Goal: Information Seeking & Learning: Learn about a topic

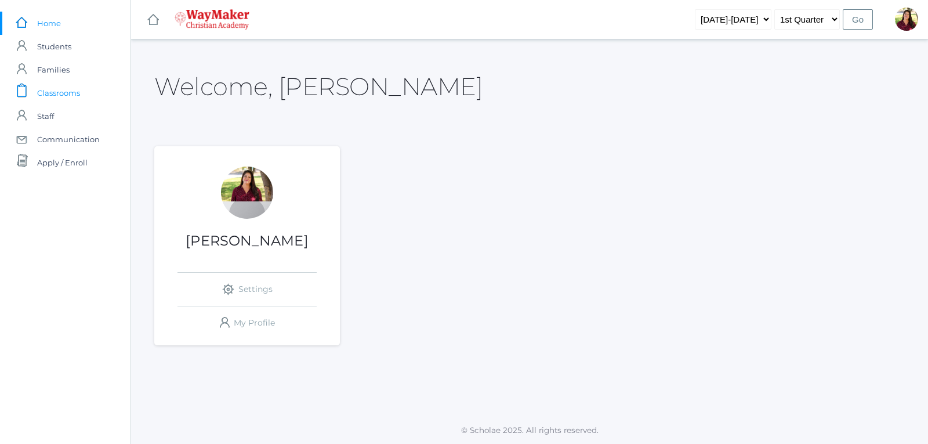
click at [51, 90] on span "Classrooms" at bounding box center [58, 92] width 43 height 23
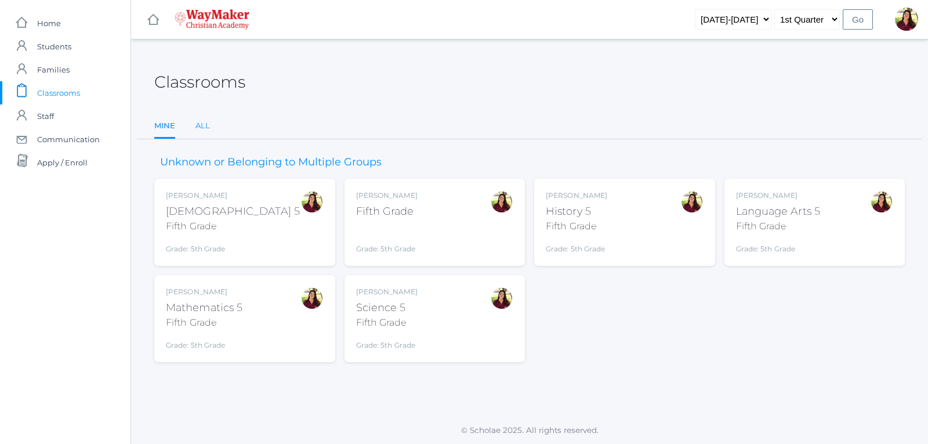
click at [208, 132] on link "All" at bounding box center [202, 125] width 14 height 23
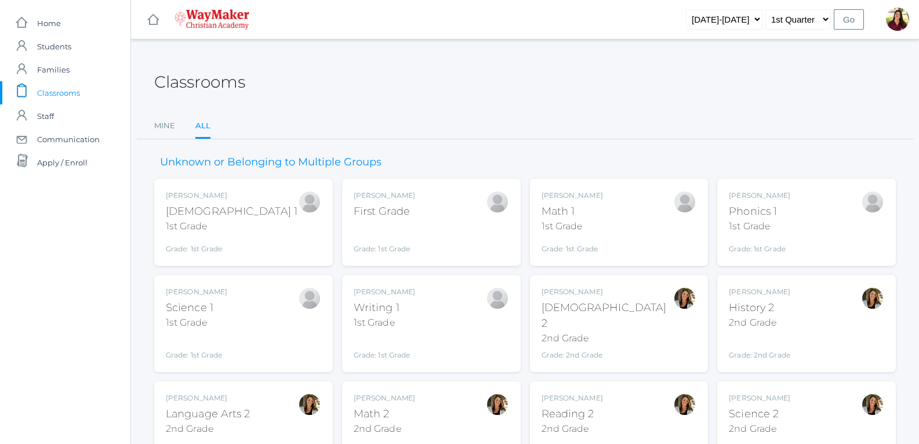
click at [379, 215] on div "First Grade" at bounding box center [384, 212] width 61 height 16
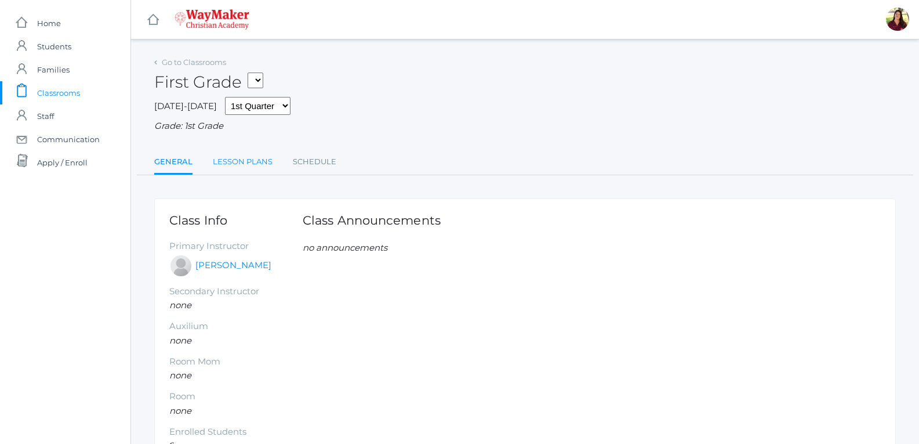
click at [256, 164] on link "Lesson Plans" at bounding box center [243, 161] width 60 height 23
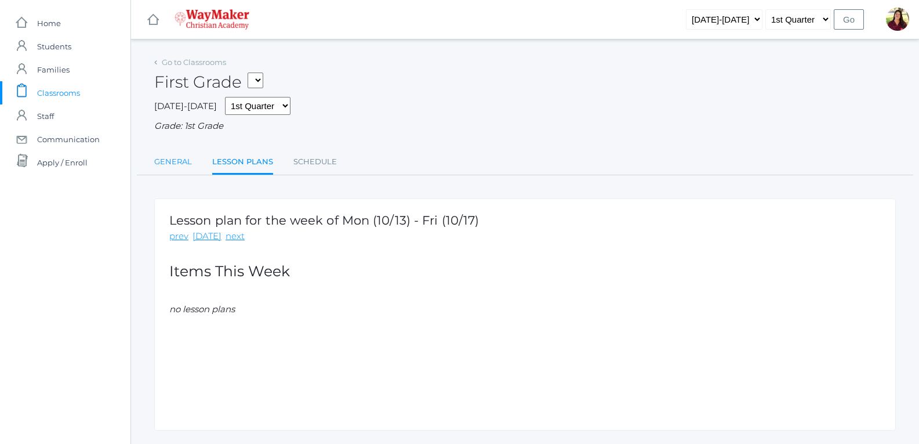
click at [169, 163] on link "General" at bounding box center [173, 161] width 38 height 23
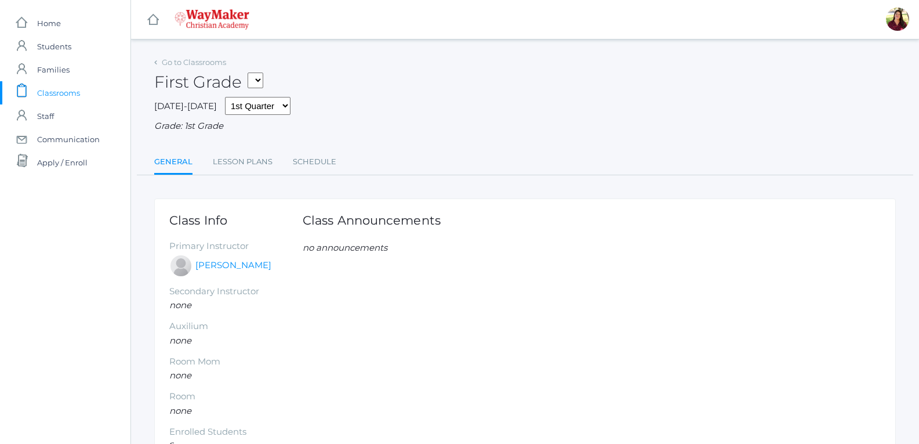
click at [63, 96] on span "Classrooms" at bounding box center [58, 92] width 43 height 23
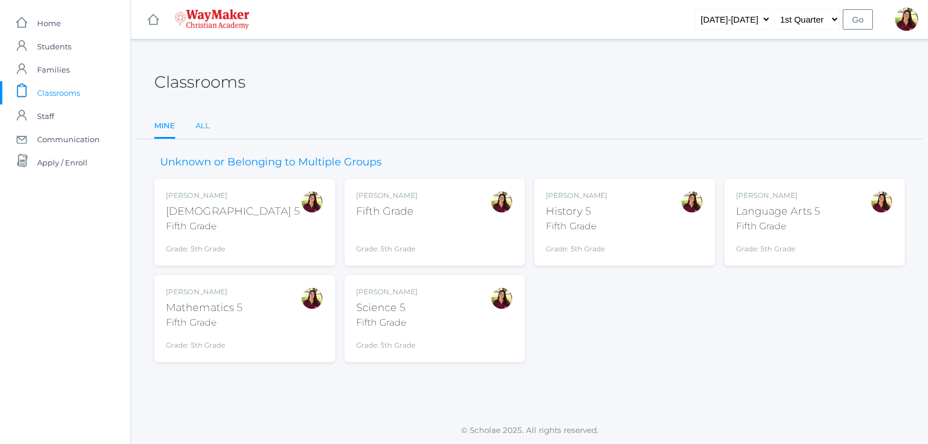
click at [201, 125] on link "All" at bounding box center [202, 125] width 14 height 23
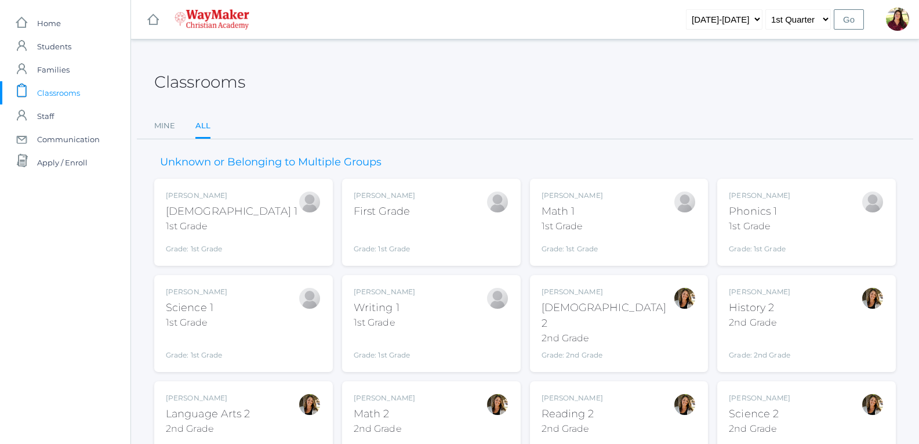
click at [207, 248] on div "Grade: 1st Grade" at bounding box center [232, 246] width 132 height 16
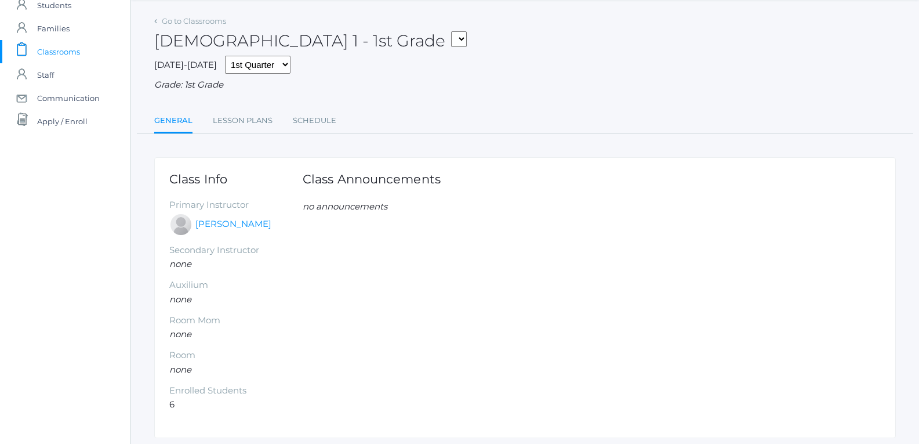
scroll to position [21, 0]
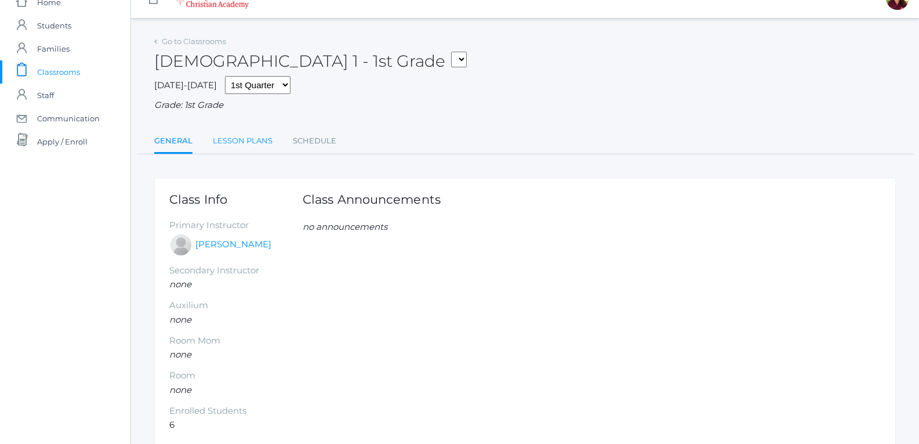
click at [262, 138] on link "Lesson Plans" at bounding box center [243, 140] width 60 height 23
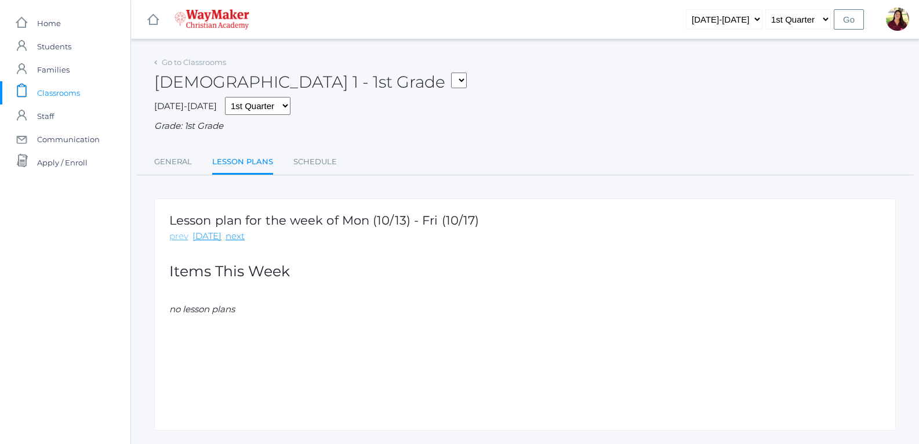
click at [176, 237] on link "prev" at bounding box center [178, 236] width 19 height 13
click at [168, 61] on link "Go to Classrooms" at bounding box center [194, 61] width 64 height 9
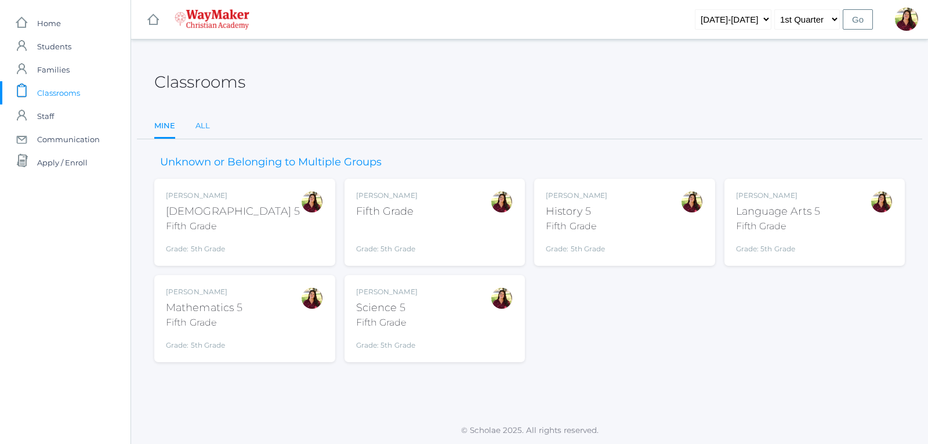
click at [206, 123] on link "All" at bounding box center [202, 125] width 14 height 23
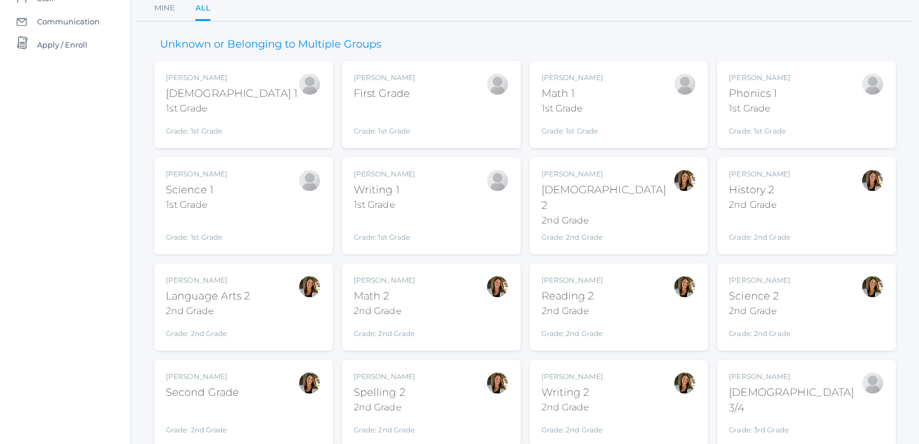
scroll to position [174, 0]
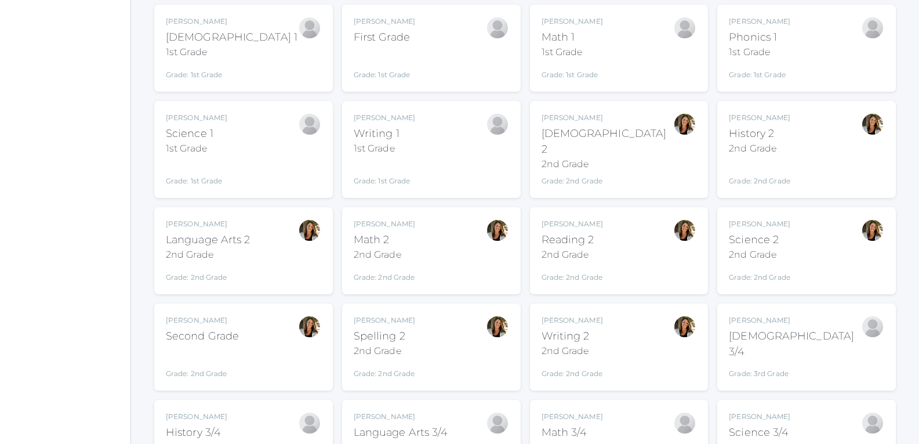
click at [580, 157] on div "2nd Grade" at bounding box center [608, 164] width 132 height 14
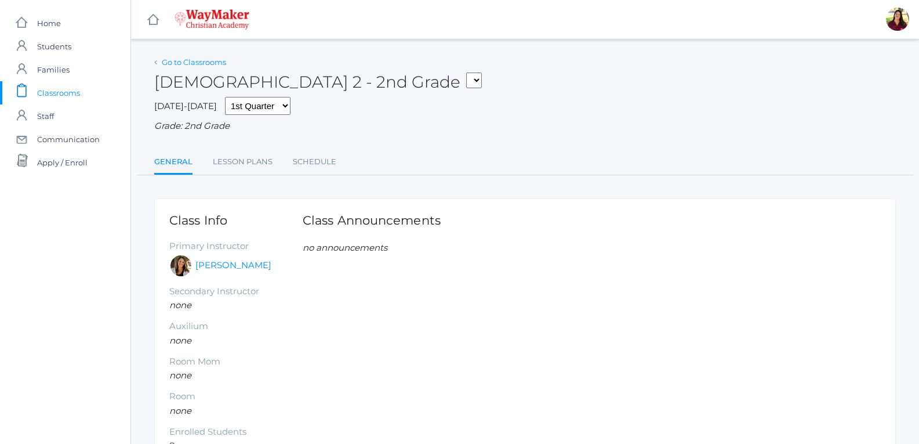
click at [163, 66] on link "Go to Classrooms" at bounding box center [194, 61] width 64 height 9
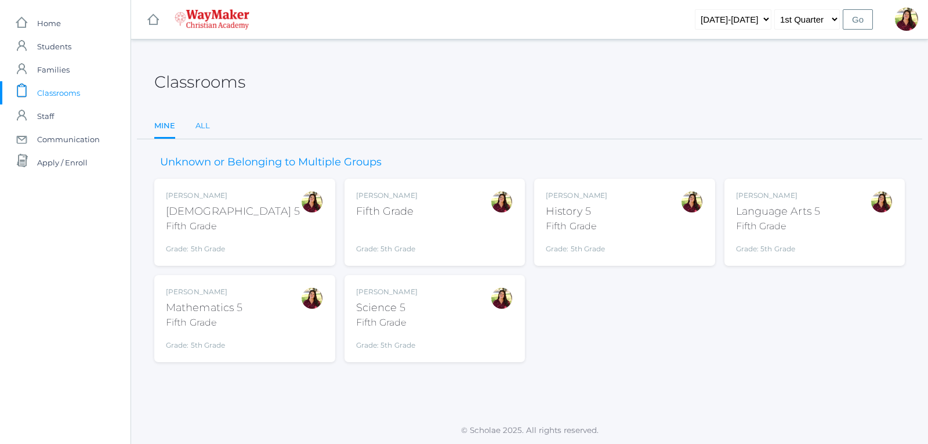
click at [206, 132] on link "All" at bounding box center [202, 125] width 14 height 23
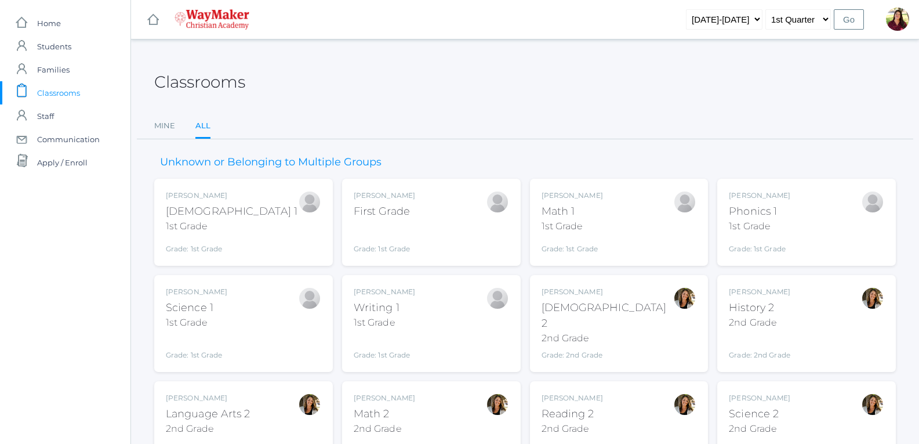
click at [383, 313] on div "Writing 1" at bounding box center [384, 308] width 61 height 16
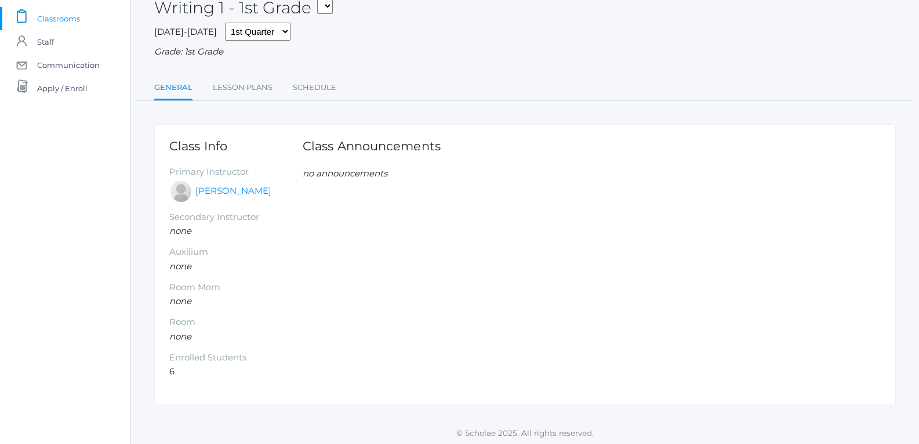
scroll to position [79, 0]
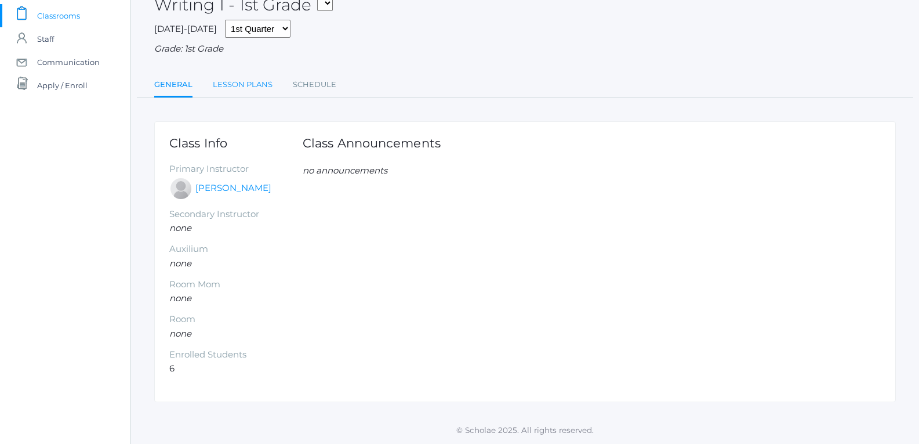
click at [248, 83] on link "Lesson Plans" at bounding box center [243, 84] width 60 height 23
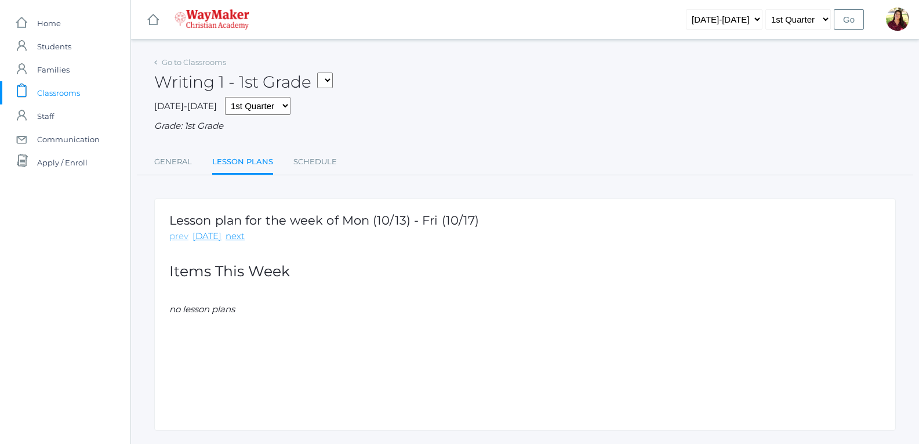
click at [181, 242] on link "prev" at bounding box center [178, 236] width 19 height 13
click at [182, 237] on link "prev" at bounding box center [178, 236] width 19 height 13
click at [159, 59] on div "Go to Classrooms" at bounding box center [190, 63] width 72 height 12
click at [59, 49] on span "Students" at bounding box center [54, 46] width 34 height 23
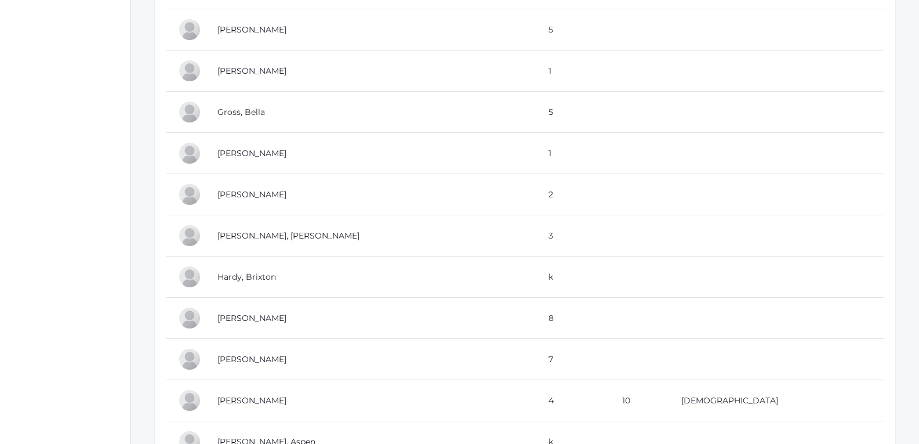
scroll to position [1136, 0]
